Goal: Information Seeking & Learning: Check status

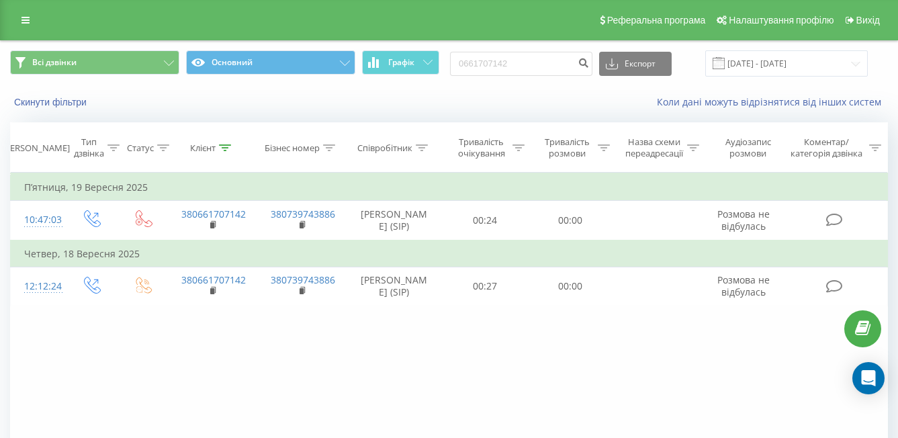
click at [408, 70] on div "Всі дзвінки Основний Графік 0661707142 Експорт .csv .xls .xlsx 22.06.2025 - 22.…" at bounding box center [448, 63] width 877 height 26
type input "0972323660"
click at [589, 62] on icon "submit" at bounding box center [582, 61] width 11 height 8
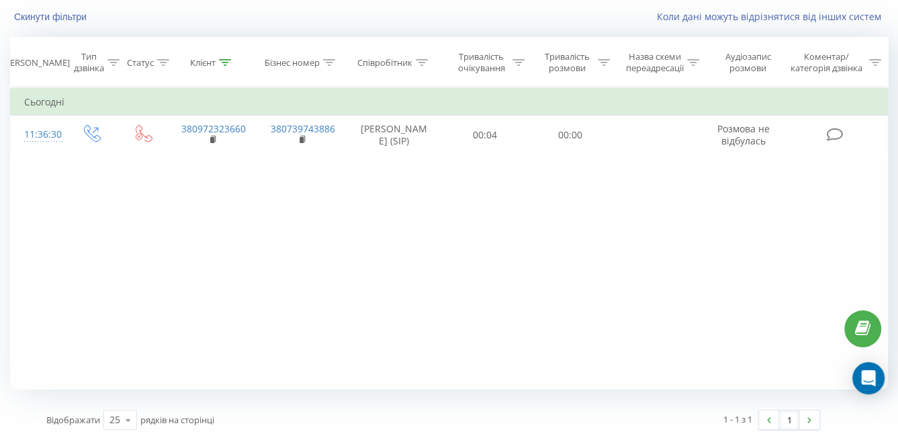
scroll to position [87, 0]
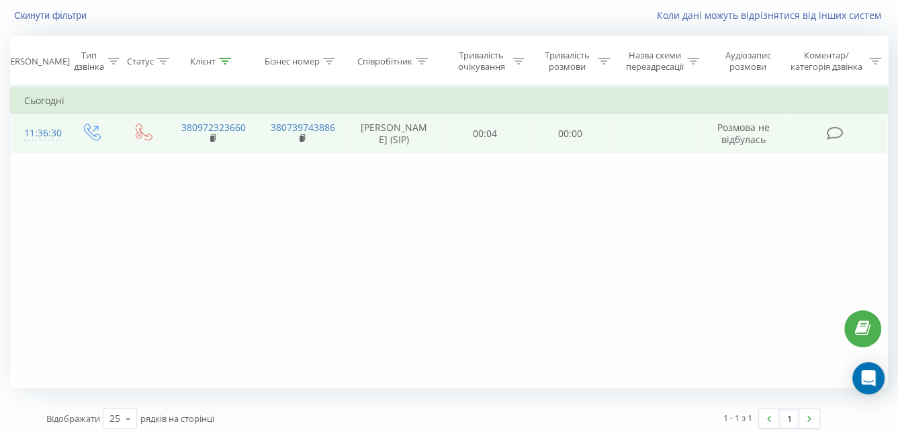
click at [544, 138] on td "00:00" at bounding box center [570, 133] width 85 height 39
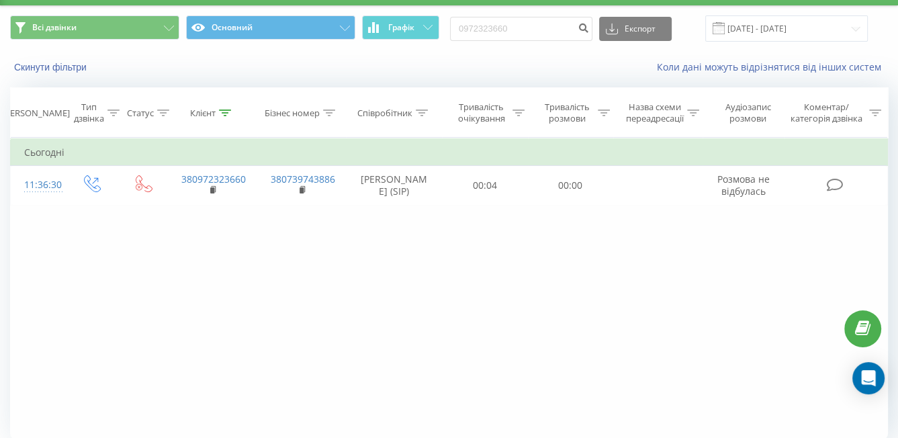
scroll to position [0, 0]
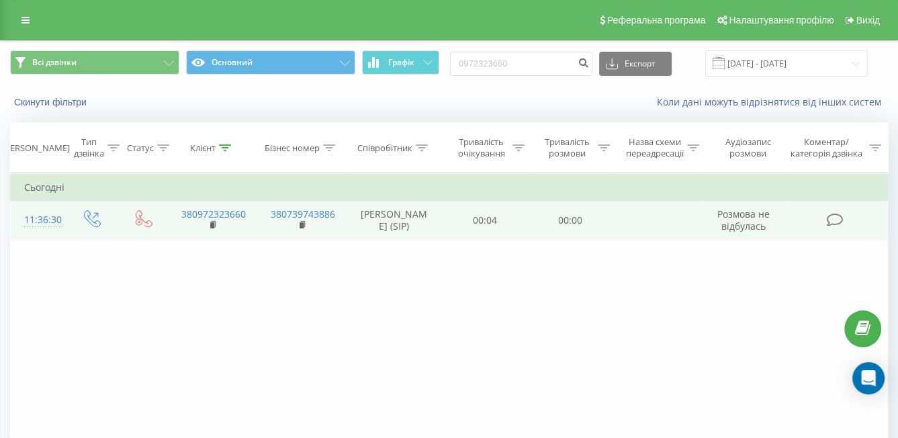
click at [336, 220] on td "380739743886" at bounding box center [301, 220] width 89 height 39
click at [338, 220] on td "380739743886" at bounding box center [301, 220] width 89 height 39
click at [619, 240] on td at bounding box center [657, 220] width 89 height 39
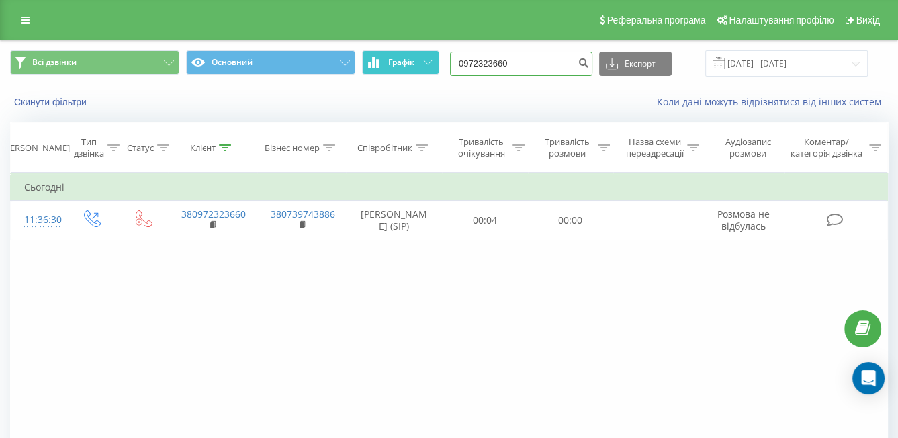
drag, startPoint x: 549, startPoint y: 67, endPoint x: 440, endPoint y: 71, distance: 108.2
click at [390, 66] on div "Всі дзвінки Основний Графік 0972323660 Експорт .csv .xls .xlsx 22.06.2025 - 22.…" at bounding box center [448, 63] width 877 height 26
paste input "9558218"
type input "0995582180"
click at [589, 65] on icon "submit" at bounding box center [582, 61] width 11 height 8
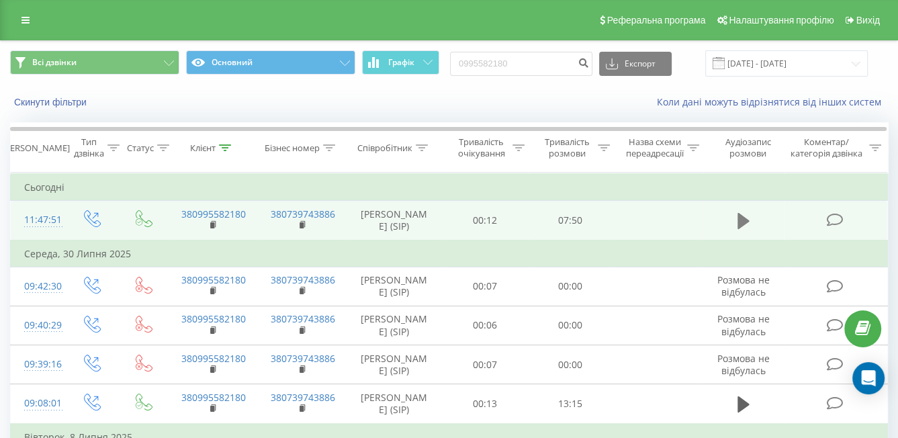
click at [741, 220] on icon at bounding box center [743, 221] width 12 height 16
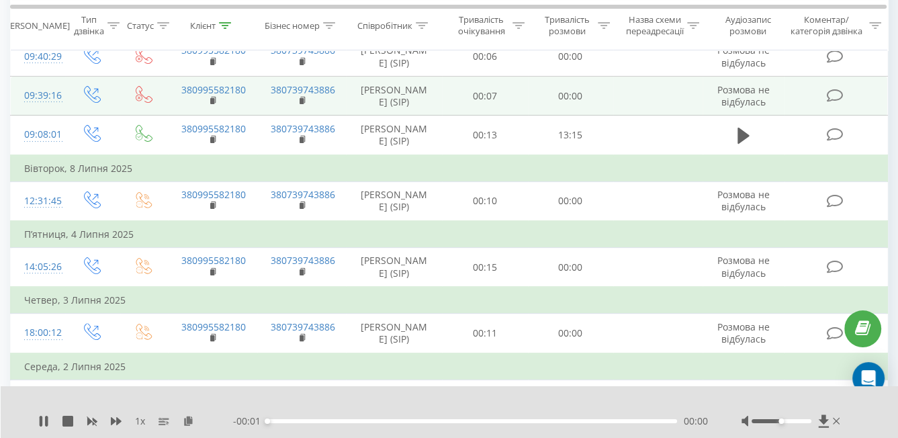
scroll to position [67, 0]
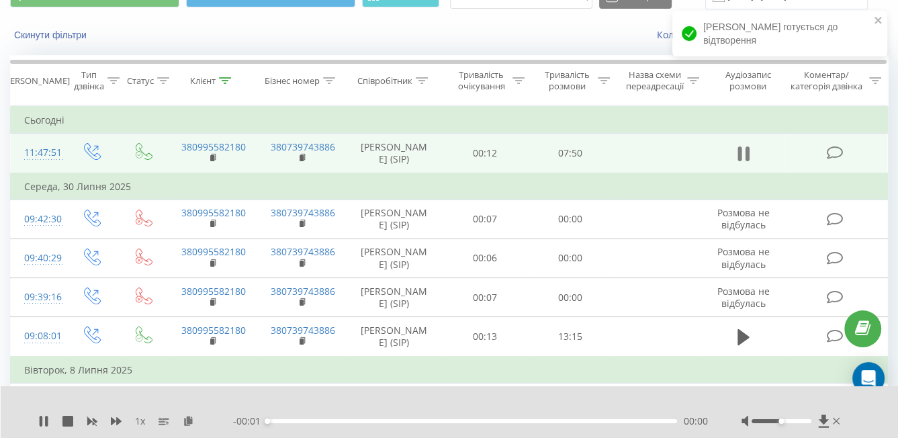
click at [743, 163] on icon at bounding box center [743, 153] width 12 height 19
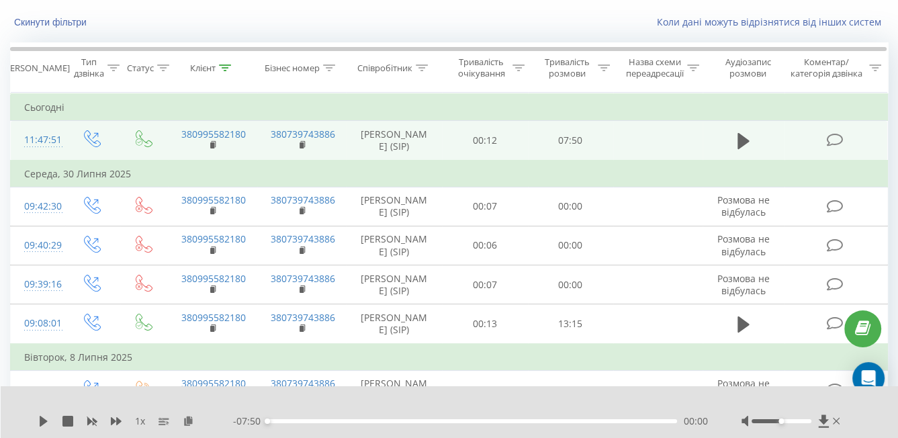
scroll to position [134, 0]
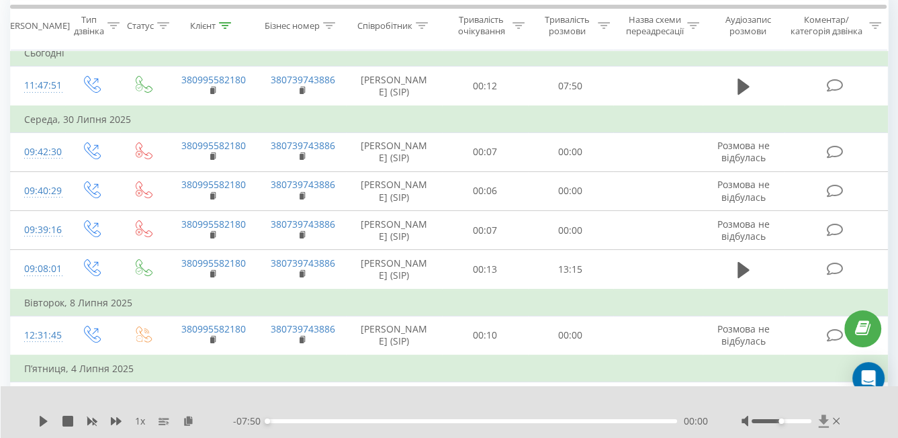
click at [824, 424] on icon at bounding box center [823, 420] width 11 height 13
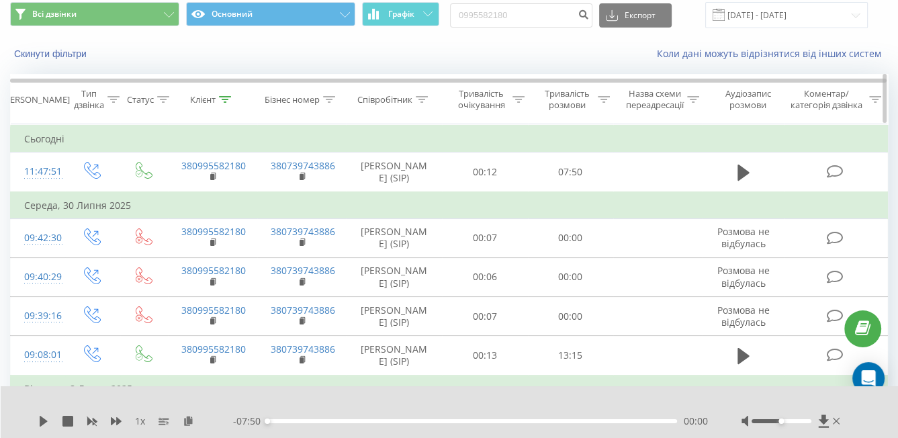
scroll to position [0, 0]
